Goal: Information Seeking & Learning: Learn about a topic

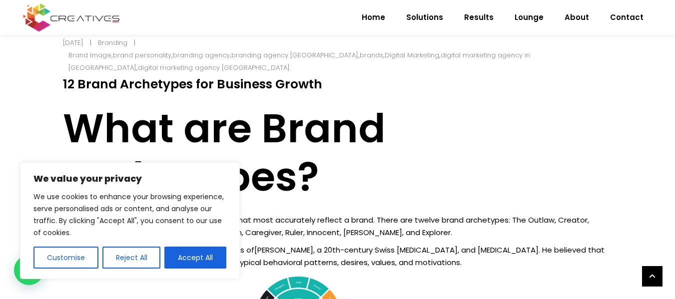
scroll to position [549, 0]
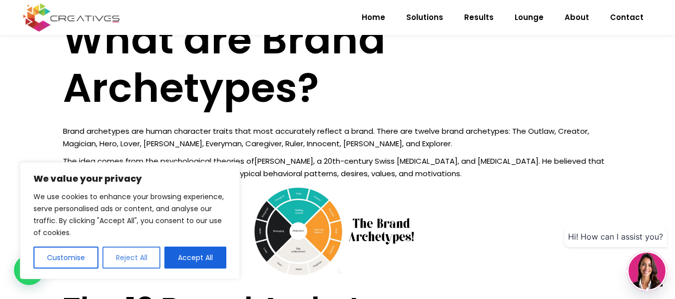
click at [137, 261] on button "Reject All" at bounding box center [131, 258] width 58 height 22
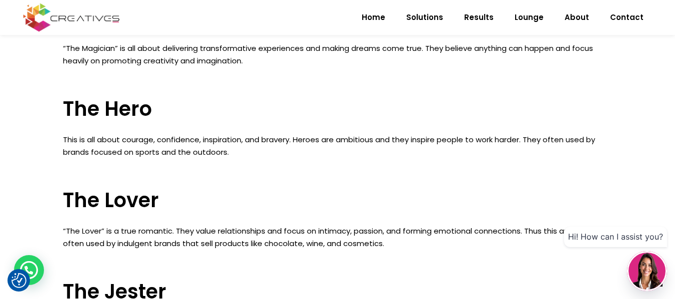
scroll to position [1398, 0]
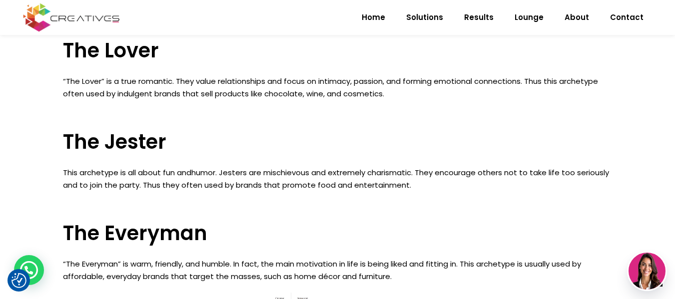
click at [574, 99] on p "“The Lover” is a true romantic. They value relationships and focus on intimacy,…" at bounding box center [337, 87] width 549 height 25
click at [122, 151] on h3 "The Jester" at bounding box center [337, 142] width 549 height 24
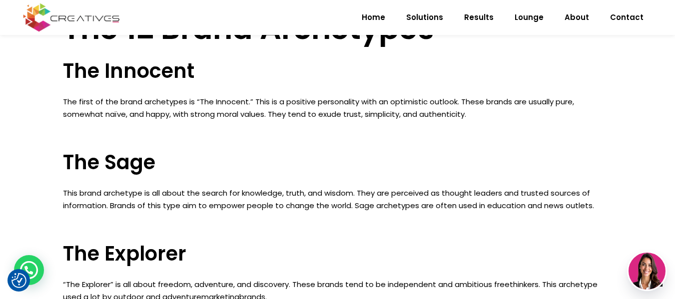
scroll to position [846, 0]
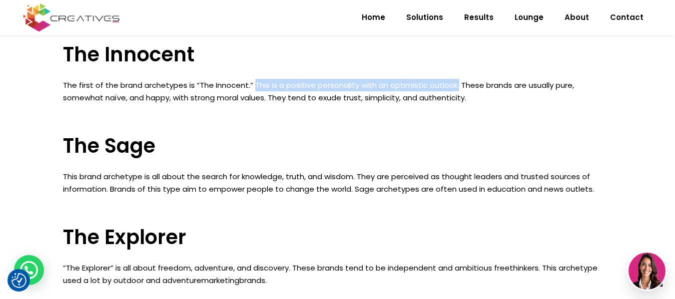
drag, startPoint x: 251, startPoint y: 87, endPoint x: 455, endPoint y: 79, distance: 203.9
click at [455, 79] on p "The first of the brand archetypes is “The Innocent.” This is a positive persona…" at bounding box center [337, 91] width 549 height 25
click at [292, 82] on p "The first of the brand archetypes is “The Innocent.” This is a positive persona…" at bounding box center [337, 91] width 549 height 25
drag, startPoint x: 251, startPoint y: 85, endPoint x: 456, endPoint y: 75, distance: 205.0
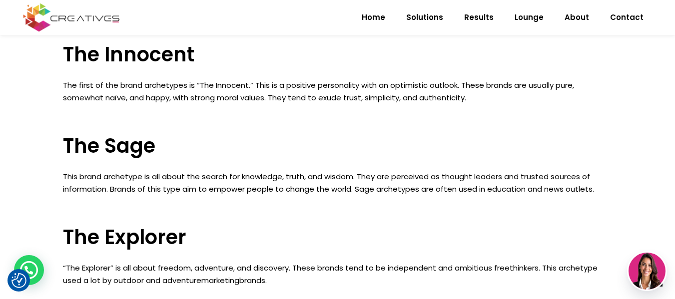
drag, startPoint x: 476, startPoint y: 107, endPoint x: 0, endPoint y: 108, distance: 475.9
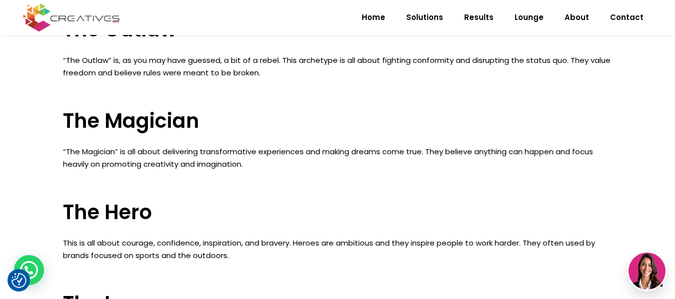
scroll to position [1146, 0]
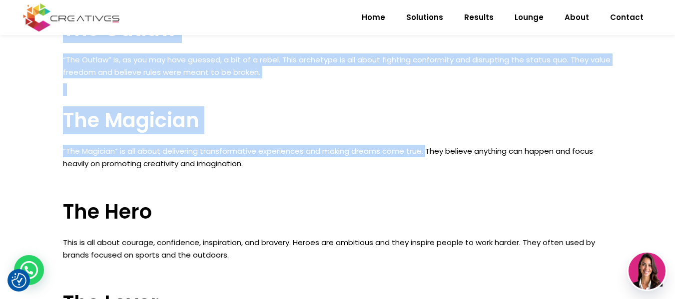
drag, startPoint x: 427, startPoint y: 155, endPoint x: 54, endPoint y: 146, distance: 372.7
click at [54, 146] on div "[DATE] Branding Brand Image , brand personality , branding agency , branding ag…" at bounding box center [337, 28] width 574 height 1939
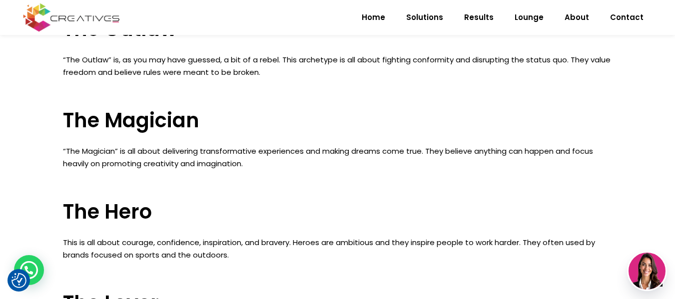
click at [464, 148] on p "“The Magician” is all about delivering transformative experiences and making dr…" at bounding box center [337, 157] width 549 height 25
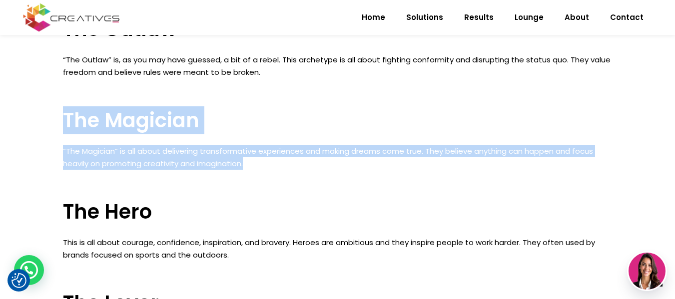
drag, startPoint x: 258, startPoint y: 161, endPoint x: 63, endPoint y: 119, distance: 198.8
click at [63, 119] on div "12 Brand Archetypes for Business Growth What are Brand Archetypes? Brand archet…" at bounding box center [337, 139] width 549 height 1495
